Goal: Task Accomplishment & Management: Manage account settings

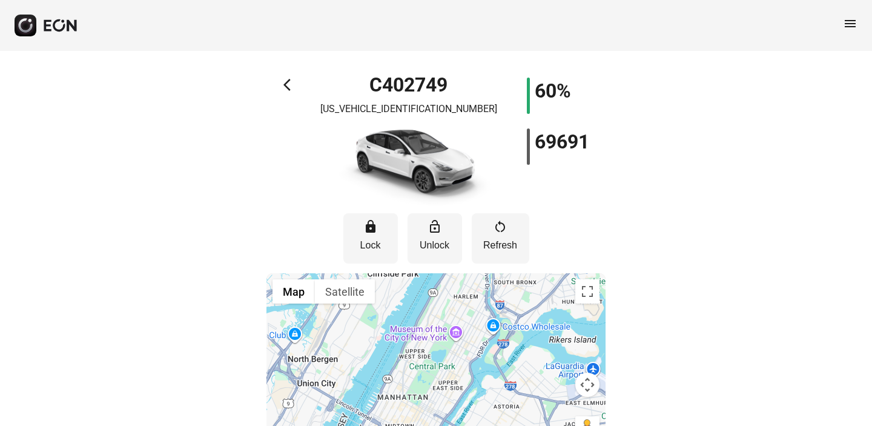
click at [671, 314] on div "arrow_back_ios C402749 7SAYGDEE4NF385696 60% 69691 lock Lock lock_open Unlock r…" at bounding box center [436, 259] width 872 height 416
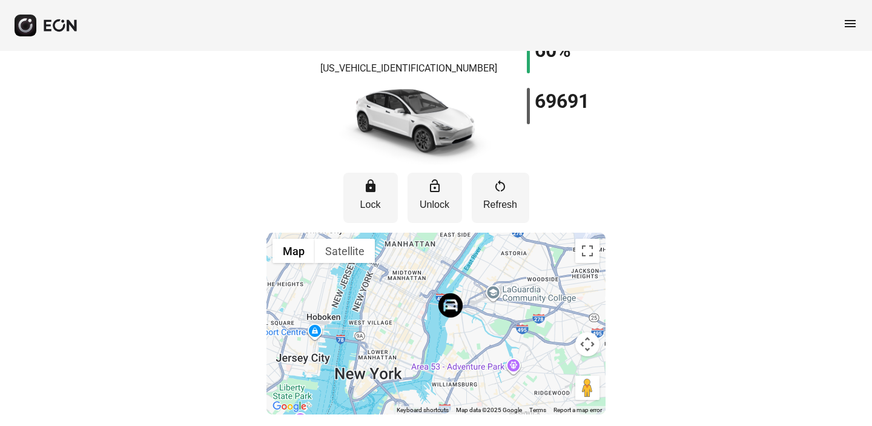
drag, startPoint x: 466, startPoint y: 376, endPoint x: 473, endPoint y: 260, distance: 115.8
click at [473, 260] on div at bounding box center [435, 323] width 339 height 182
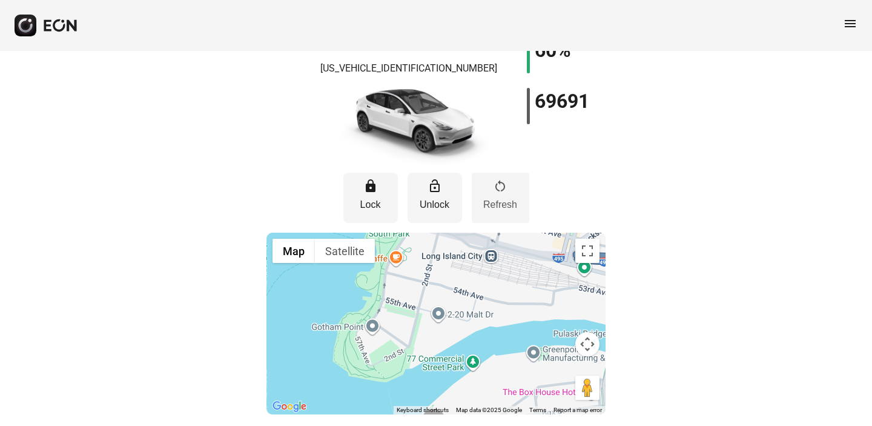
drag, startPoint x: 476, startPoint y: 346, endPoint x: 478, endPoint y: 197, distance: 148.9
click at [478, 197] on div "lock Lock lock_open Unlock restart_alt Refresh ← Move left → Move right ↑ Move …" at bounding box center [435, 289] width 339 height 249
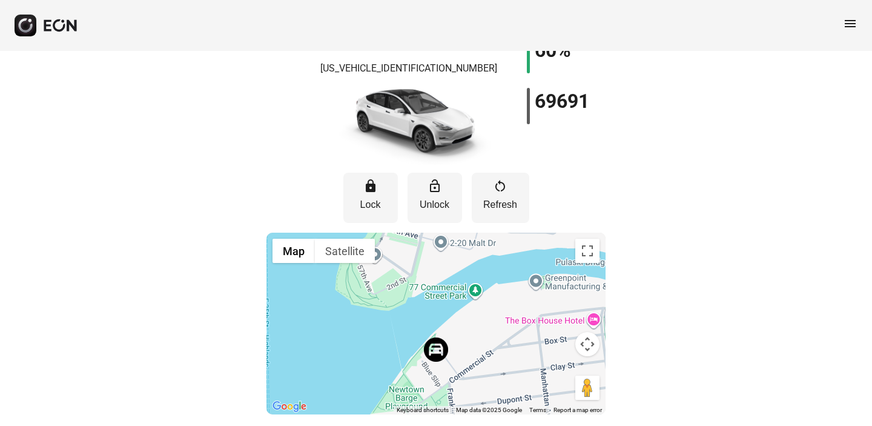
drag, startPoint x: 486, startPoint y: 307, endPoint x: 487, endPoint y: 238, distance: 69.0
click at [487, 238] on div at bounding box center [435, 323] width 339 height 182
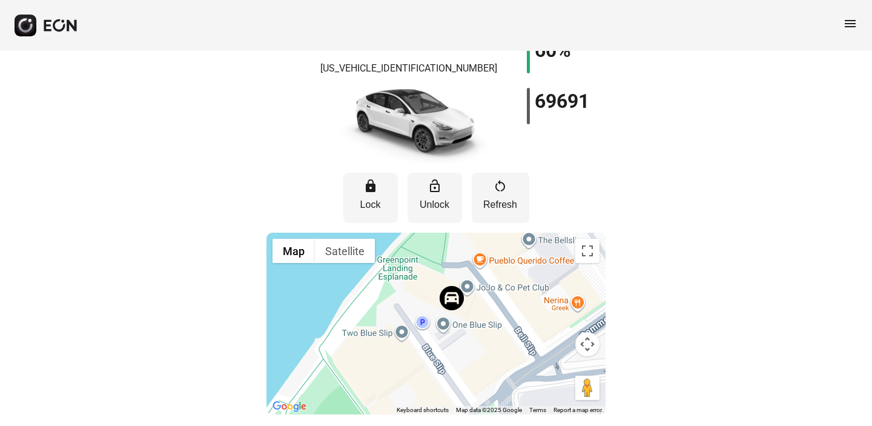
drag, startPoint x: 398, startPoint y: 355, endPoint x: 400, endPoint y: 288, distance: 67.2
click at [401, 289] on div at bounding box center [435, 323] width 339 height 182
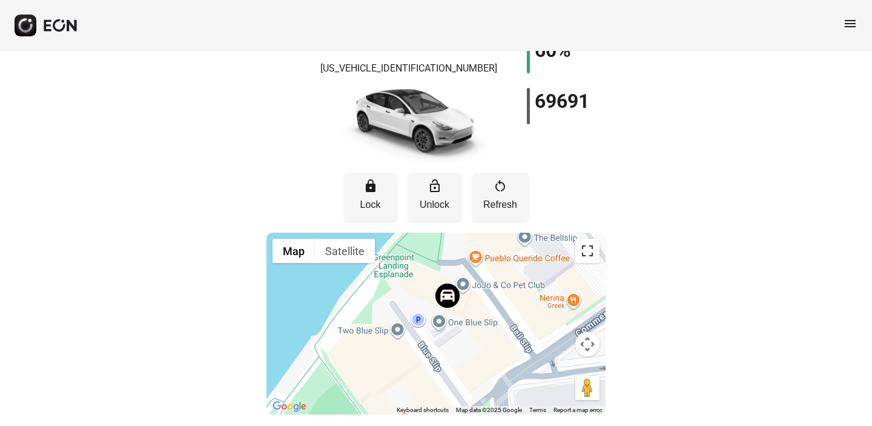
click at [582, 257] on button "Toggle fullscreen view" at bounding box center [587, 250] width 24 height 24
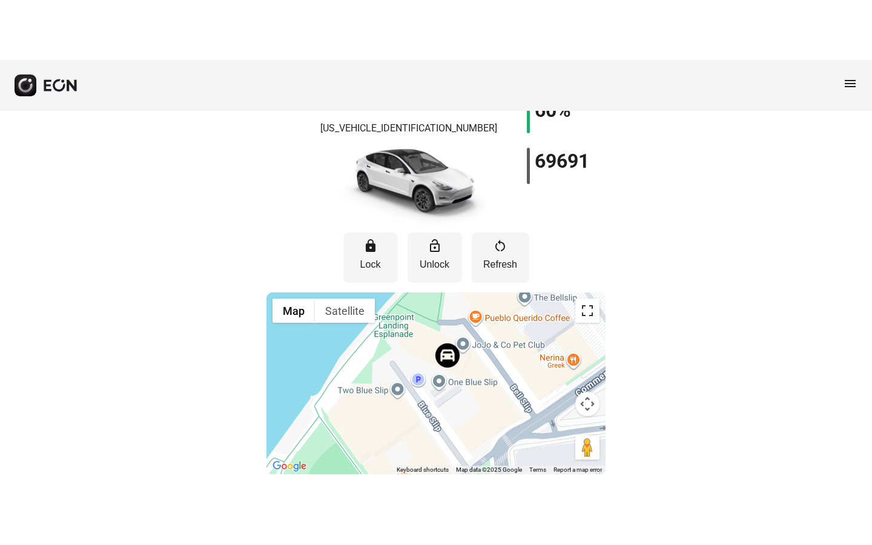
scroll to position [0, 0]
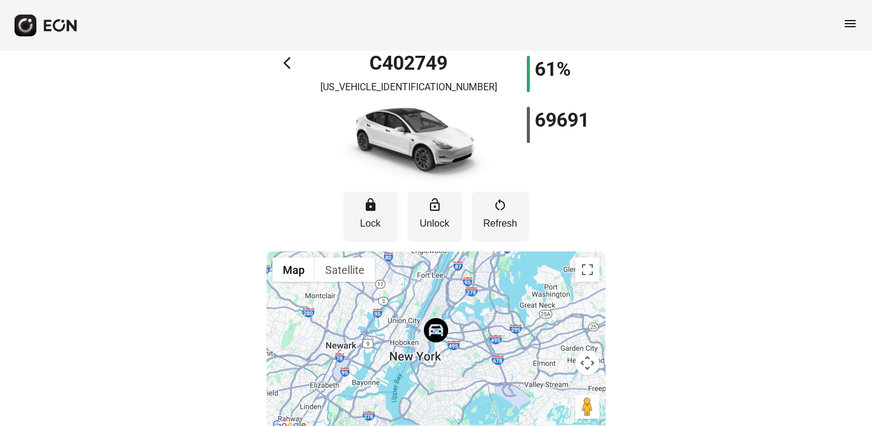
scroll to position [41, 0]
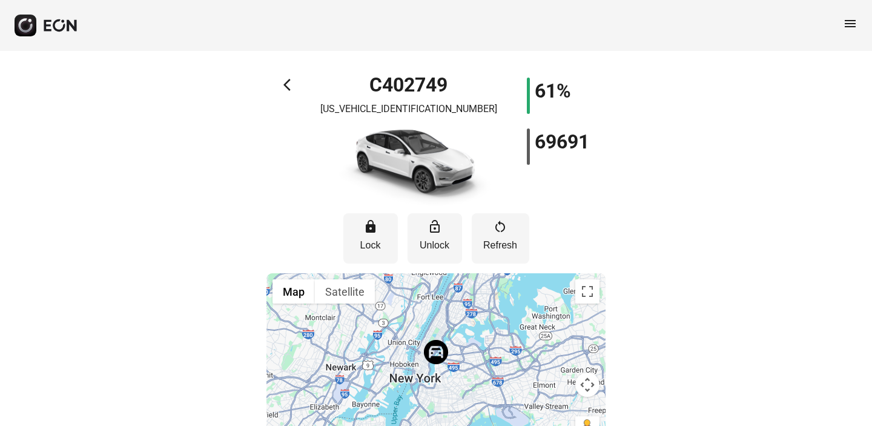
scroll to position [41, 0]
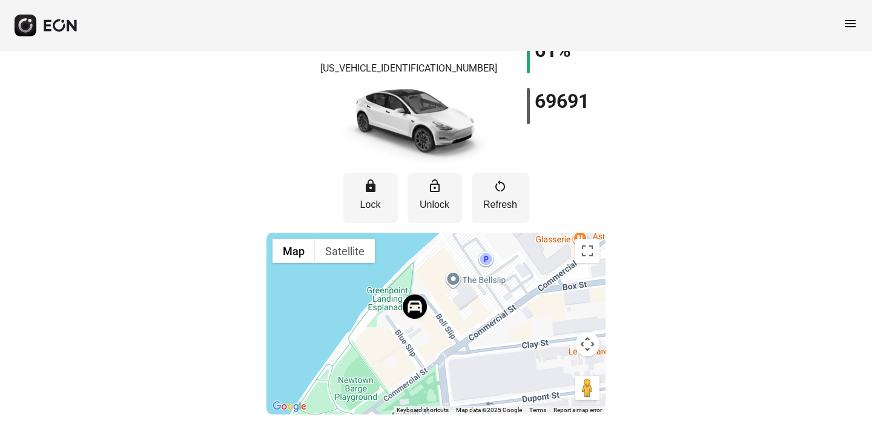
drag, startPoint x: 415, startPoint y: 359, endPoint x: 359, endPoint y: 303, distance: 79.2
click at [359, 303] on div at bounding box center [435, 323] width 339 height 182
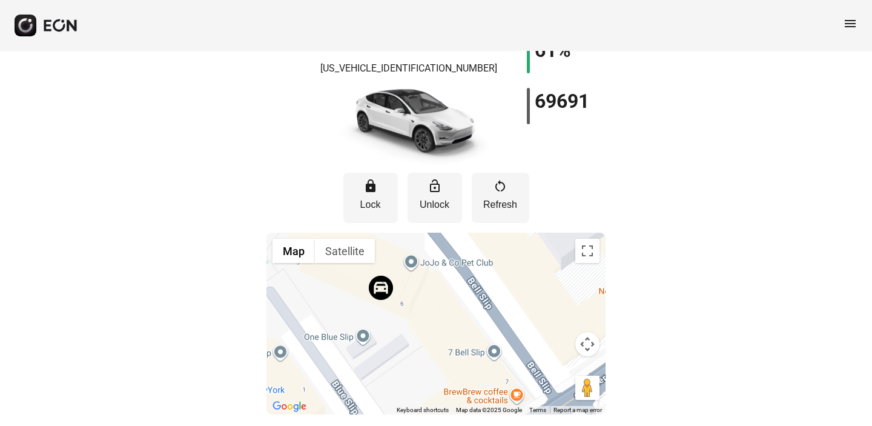
drag, startPoint x: 390, startPoint y: 341, endPoint x: 344, endPoint y: 288, distance: 70.8
click at [343, 288] on div at bounding box center [435, 323] width 339 height 182
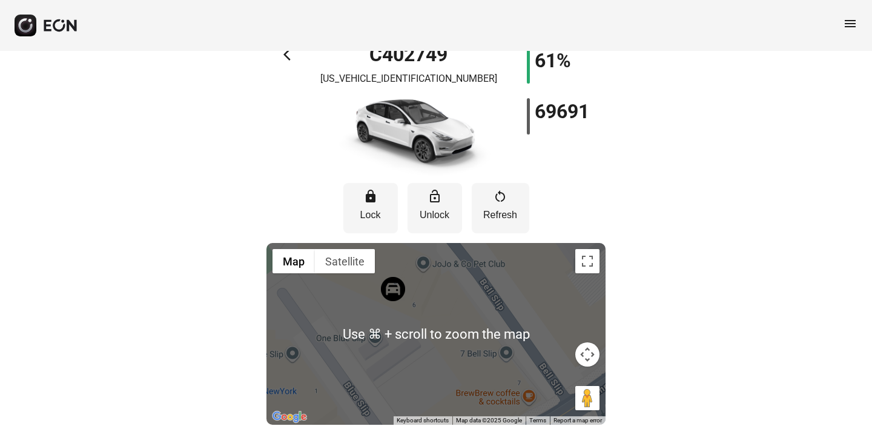
scroll to position [33, 0]
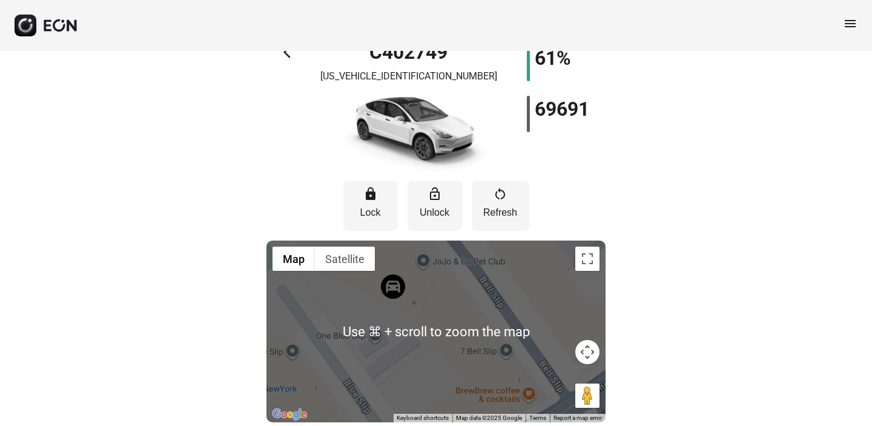
click at [728, 302] on div "arrow_back_ios C402749 7SAYGDEE4NF385696 61% 69691 lock Lock lock_open Unlock r…" at bounding box center [436, 226] width 872 height 416
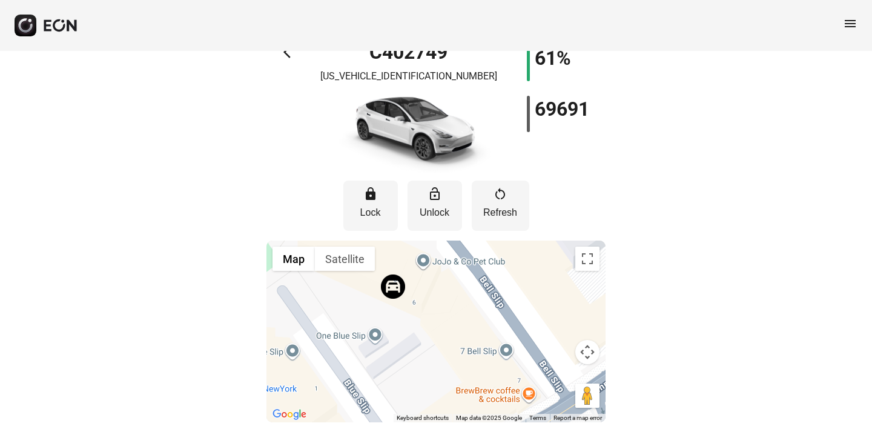
scroll to position [41, 0]
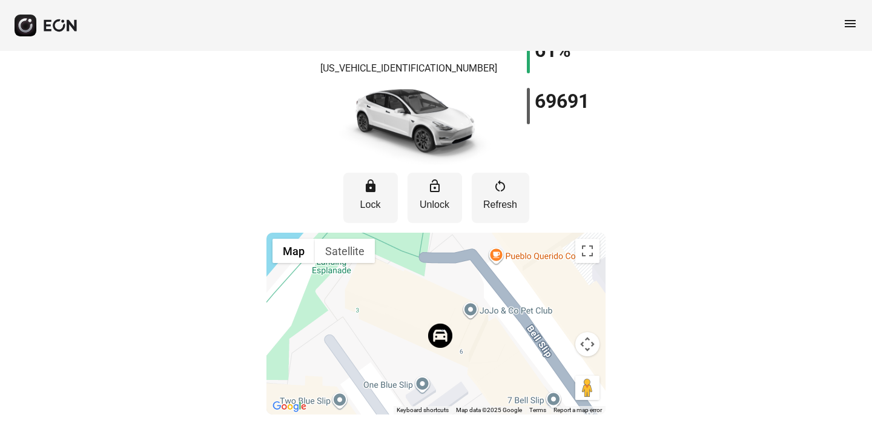
drag, startPoint x: 456, startPoint y: 331, endPoint x: 505, endPoint y: 385, distance: 72.8
click at [505, 385] on div at bounding box center [435, 323] width 339 height 182
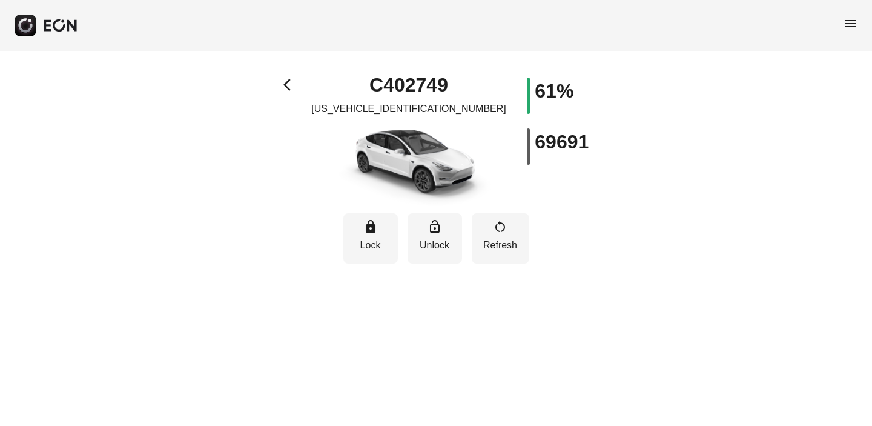
scroll to position [41, 0]
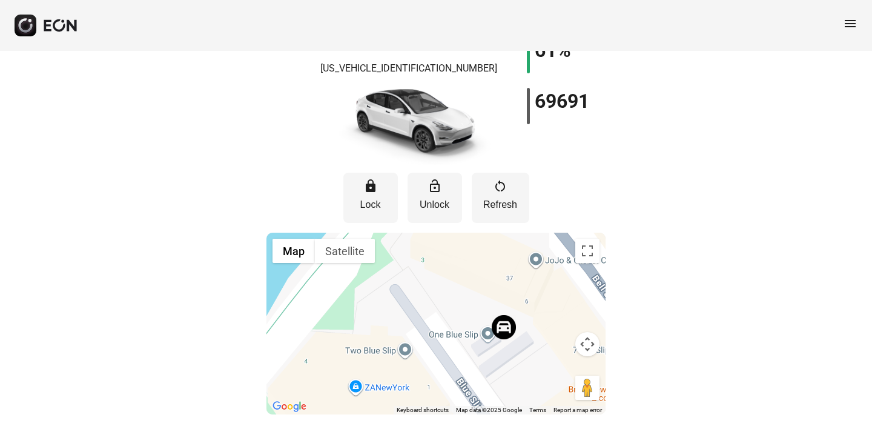
drag, startPoint x: 506, startPoint y: 363, endPoint x: 429, endPoint y: 271, distance: 119.9
click at [429, 271] on div at bounding box center [435, 323] width 339 height 182
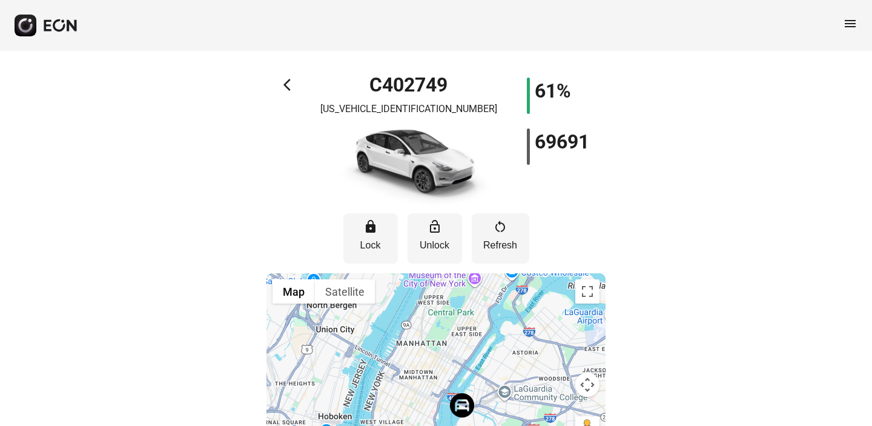
drag, startPoint x: 452, startPoint y: 360, endPoint x: 447, endPoint y: 266, distance: 94.5
click at [445, 273] on div at bounding box center [435, 364] width 339 height 182
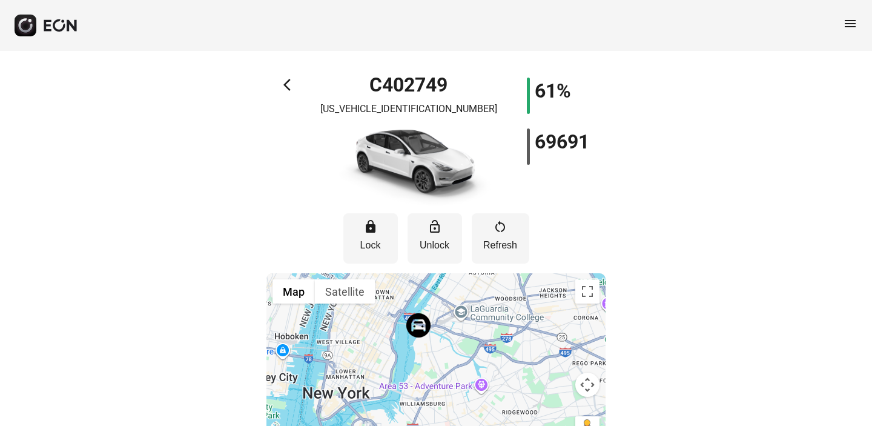
drag, startPoint x: 453, startPoint y: 318, endPoint x: 416, endPoint y: 354, distance: 51.4
click at [415, 355] on div at bounding box center [435, 364] width 339 height 182
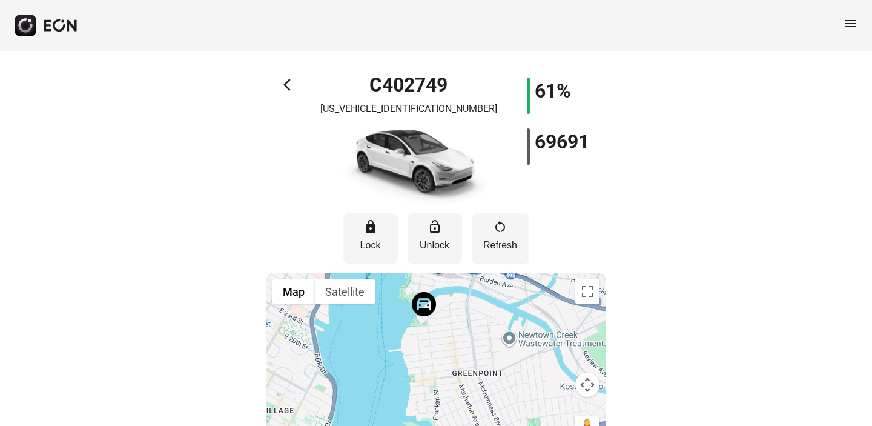
drag, startPoint x: 409, startPoint y: 341, endPoint x: 405, endPoint y: 377, distance: 35.9
click at [405, 377] on div at bounding box center [435, 364] width 339 height 182
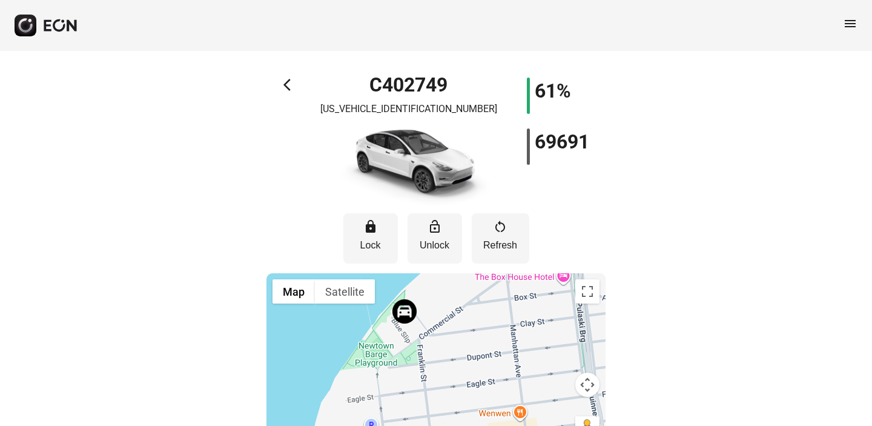
drag, startPoint x: 395, startPoint y: 331, endPoint x: 434, endPoint y: 347, distance: 42.6
click at [429, 347] on div at bounding box center [435, 364] width 339 height 182
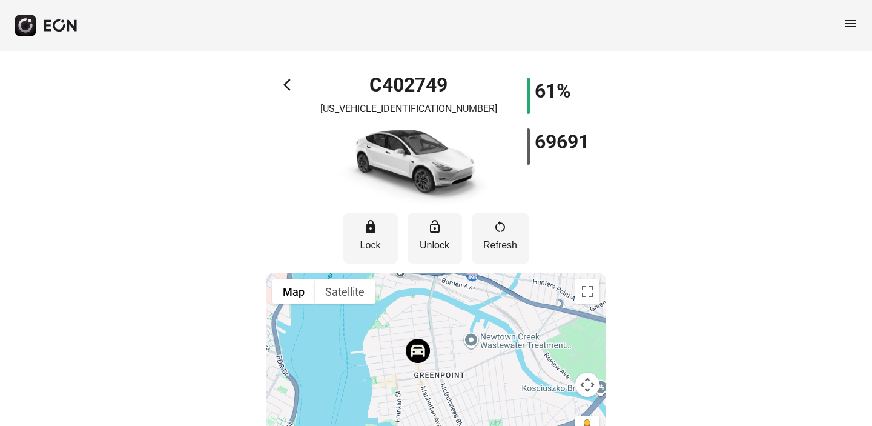
drag, startPoint x: 407, startPoint y: 387, endPoint x: 426, endPoint y: 315, distance: 74.4
click at [425, 315] on div at bounding box center [435, 364] width 339 height 182
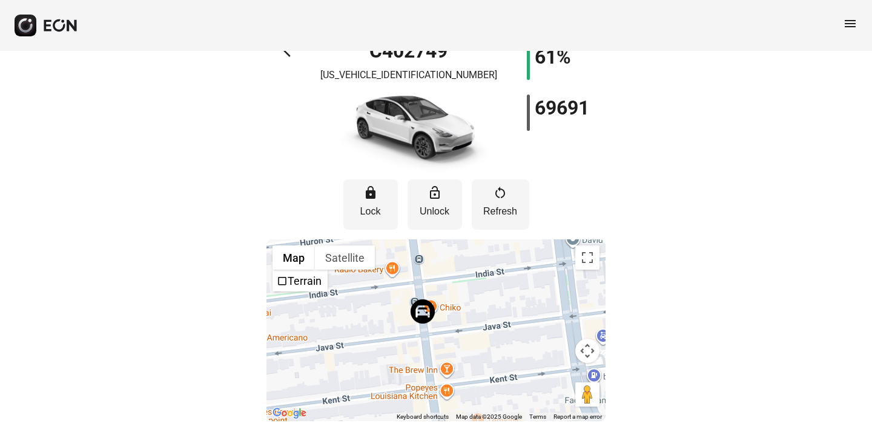
scroll to position [41, 0]
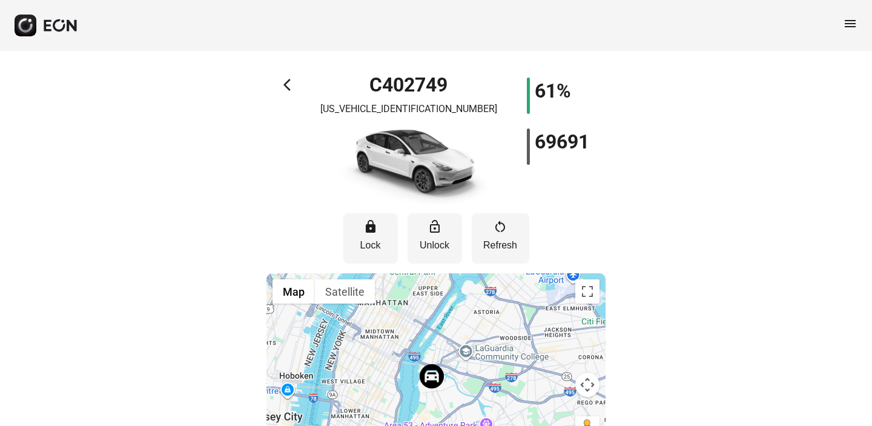
drag, startPoint x: 432, startPoint y: 381, endPoint x: 431, endPoint y: 326, distance: 55.7
click at [431, 326] on div at bounding box center [435, 364] width 339 height 182
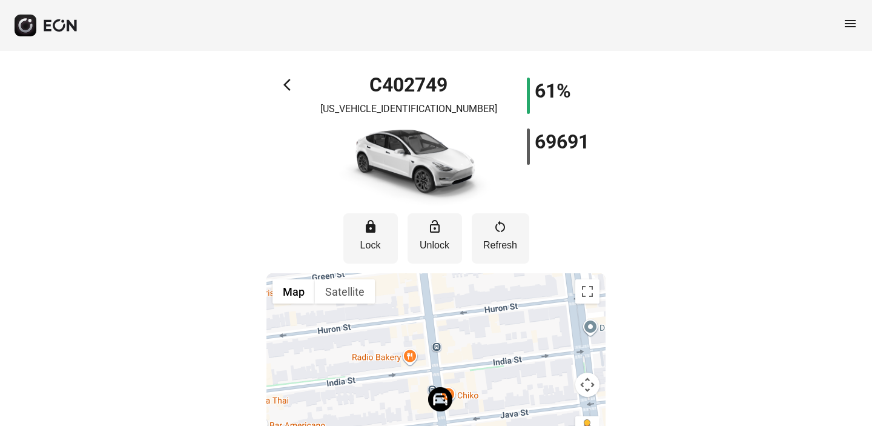
drag, startPoint x: 459, startPoint y: 398, endPoint x: 458, endPoint y: 339, distance: 59.3
click at [458, 339] on div at bounding box center [435, 364] width 339 height 182
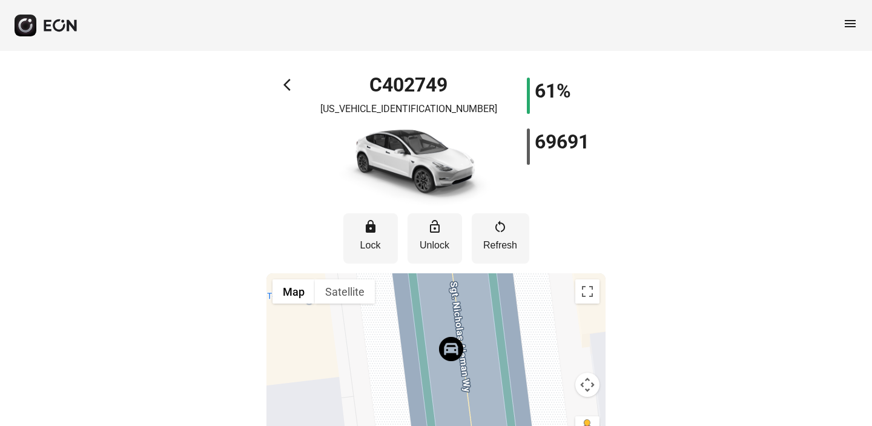
drag, startPoint x: 436, startPoint y: 397, endPoint x: 426, endPoint y: 302, distance: 95.6
click at [426, 302] on div at bounding box center [435, 364] width 339 height 182
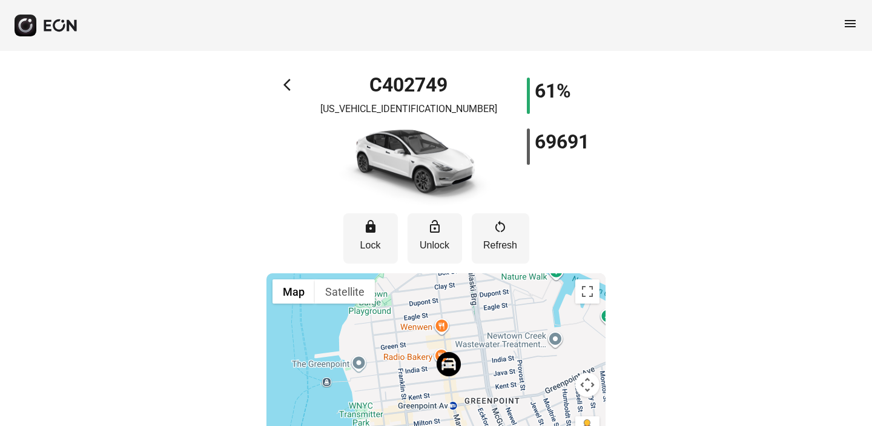
scroll to position [41, 0]
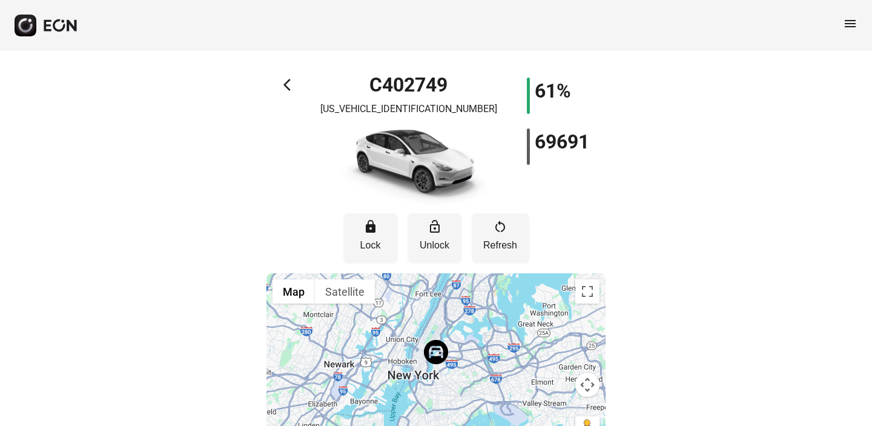
scroll to position [41, 0]
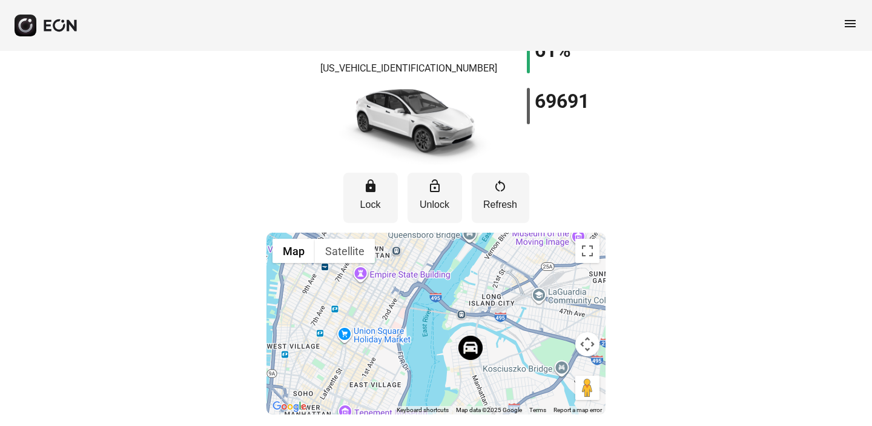
drag, startPoint x: 467, startPoint y: 341, endPoint x: 427, endPoint y: 267, distance: 84.5
click at [427, 267] on div at bounding box center [435, 323] width 339 height 182
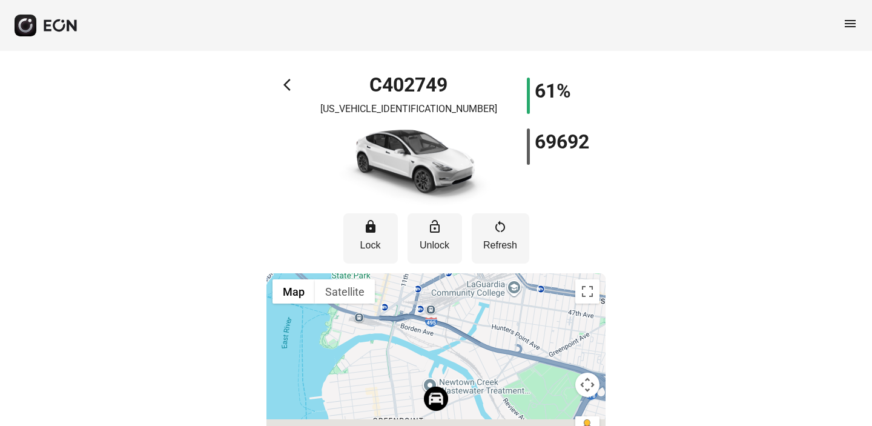
drag, startPoint x: 483, startPoint y: 392, endPoint x: 483, endPoint y: 298, distance: 93.8
click at [483, 298] on div at bounding box center [435, 364] width 339 height 182
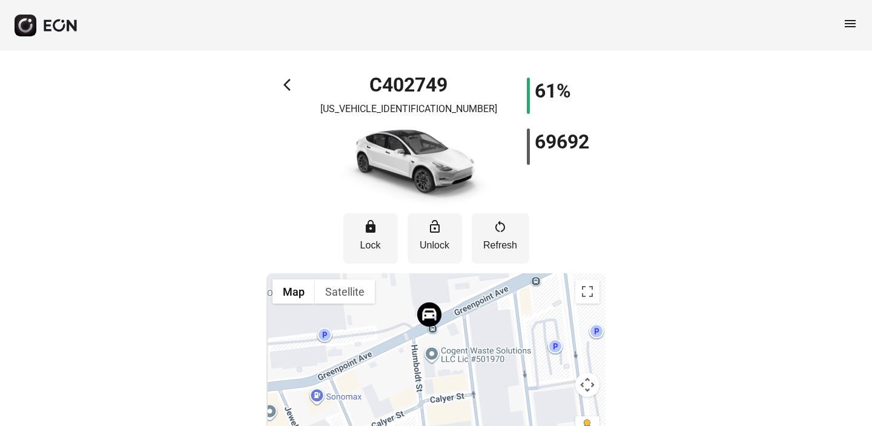
drag, startPoint x: 462, startPoint y: 411, endPoint x: 478, endPoint y: 269, distance: 143.1
click at [478, 269] on div "lock Lock lock_open Unlock restart_alt Refresh ← Move left → Move right ↑ Move …" at bounding box center [435, 330] width 339 height 249
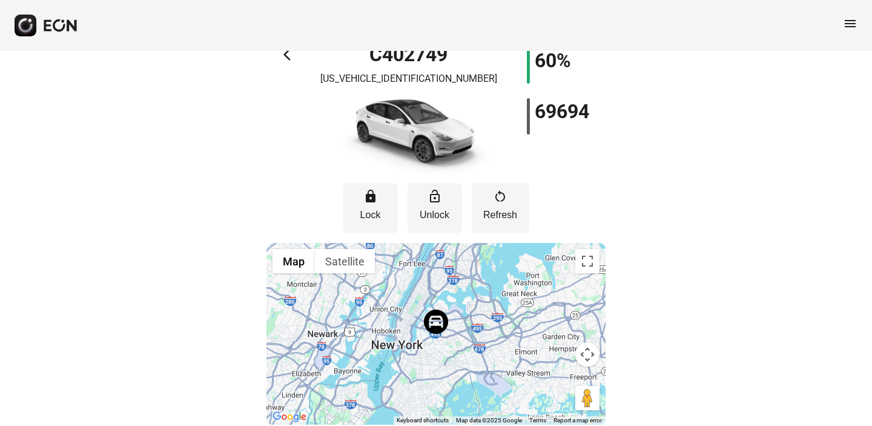
scroll to position [41, 0]
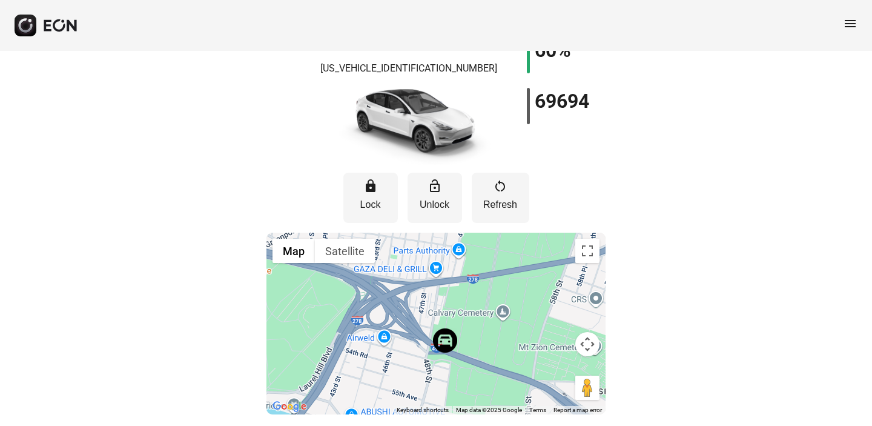
drag, startPoint x: 466, startPoint y: 280, endPoint x: 467, endPoint y: 403, distance: 123.5
click at [467, 403] on div at bounding box center [435, 323] width 339 height 182
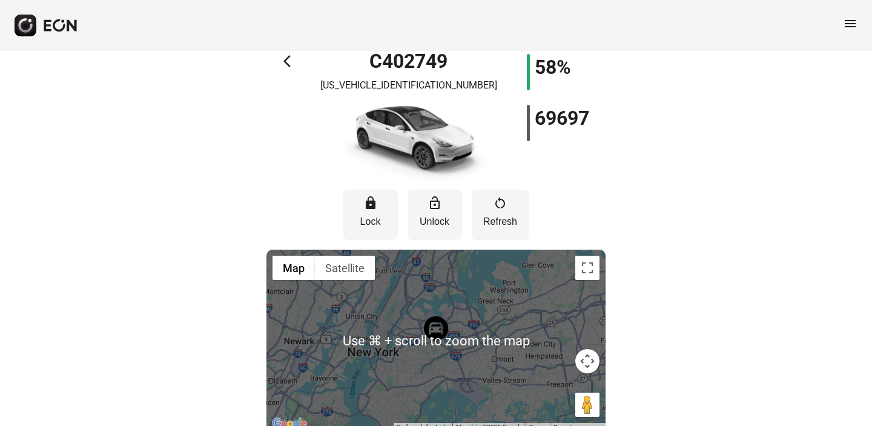
scroll to position [29, 0]
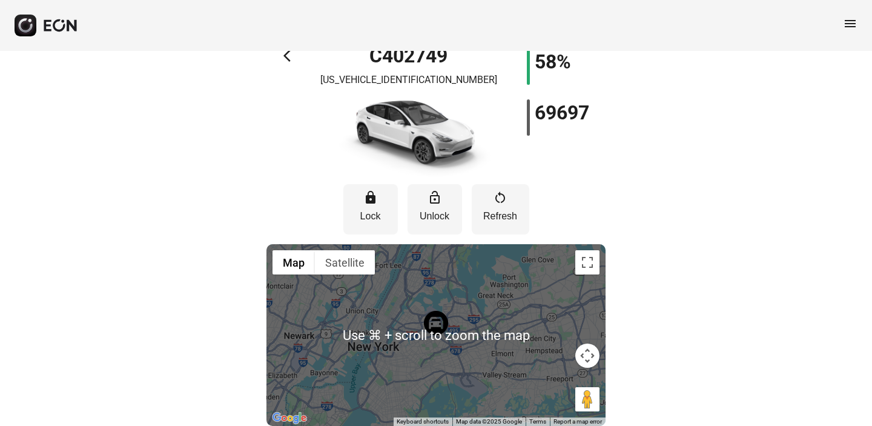
click at [682, 336] on div "arrow_back_ios C402749 [US_VEHICLE_IDENTIFICATION_NUMBER] 58% 69697 lock Lock l…" at bounding box center [436, 230] width 872 height 416
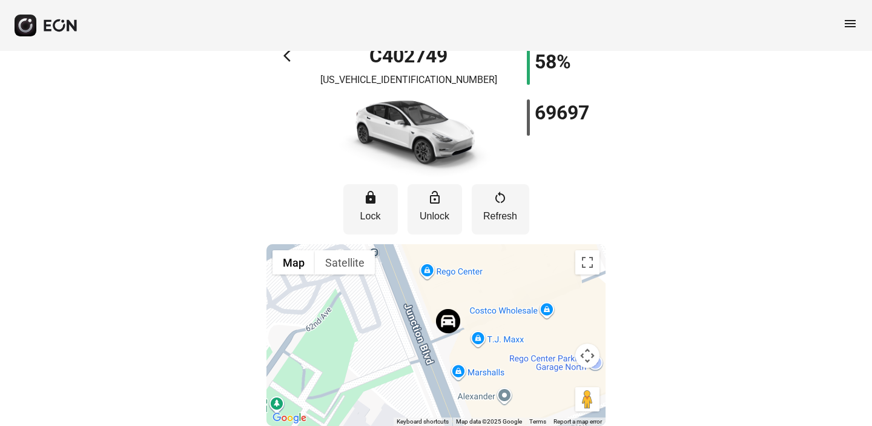
drag, startPoint x: 472, startPoint y: 391, endPoint x: 395, endPoint y: 289, distance: 127.5
click at [395, 289] on div at bounding box center [435, 335] width 339 height 182
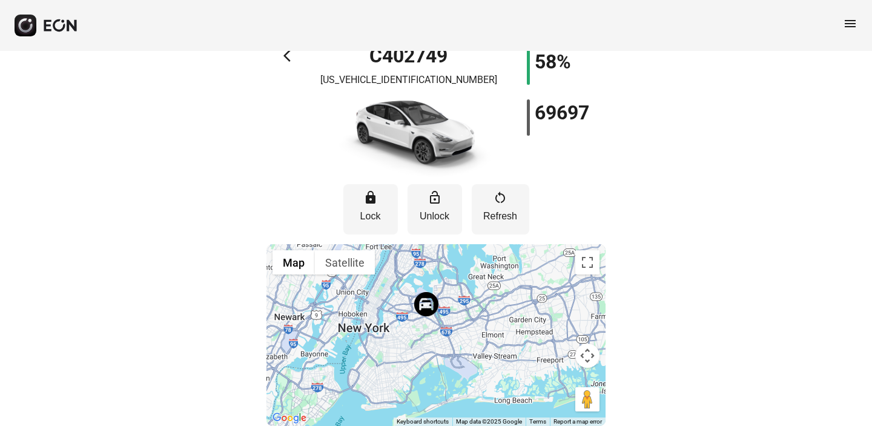
drag, startPoint x: 704, startPoint y: 333, endPoint x: 750, endPoint y: 309, distance: 52.0
click at [749, 309] on div "arrow_back_ios C402749 [US_VEHICLE_IDENTIFICATION_NUMBER] 58% 69697 lock Lock l…" at bounding box center [436, 230] width 872 height 416
